Goal: Information Seeking & Learning: Check status

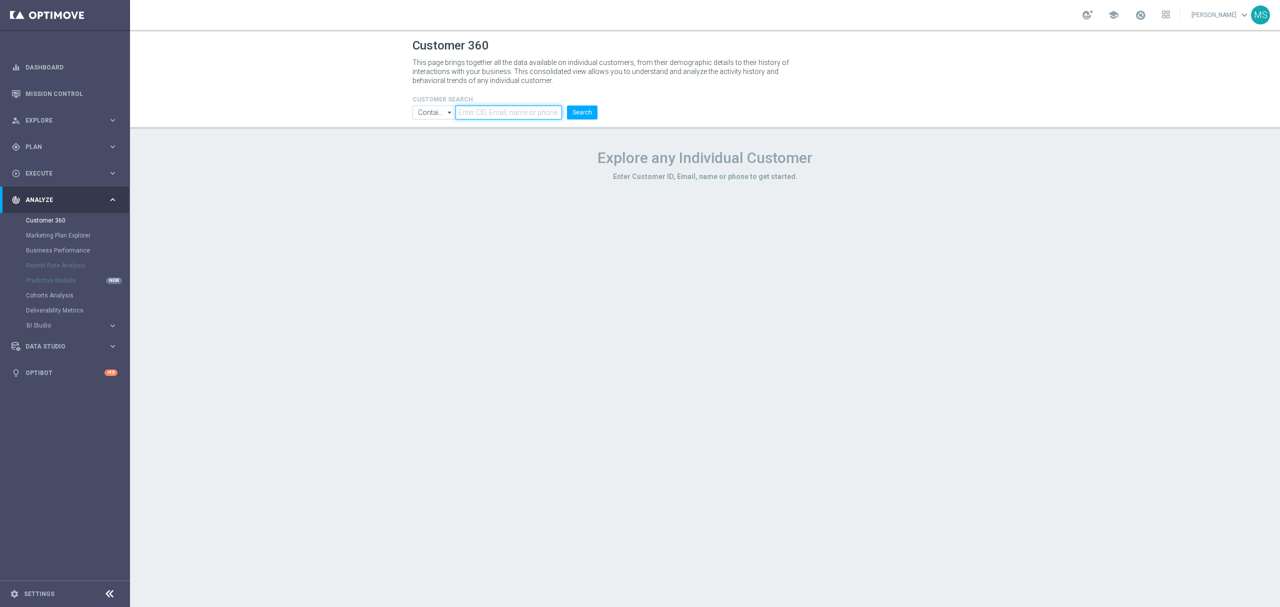
click at [488, 118] on input "text" at bounding box center [509, 113] width 107 height 14
paste input "1117323"
type input "1117323"
click at [422, 114] on input "Contains" at bounding box center [434, 113] width 43 height 14
click at [445, 141] on div "Equals" at bounding box center [434, 142] width 43 height 14
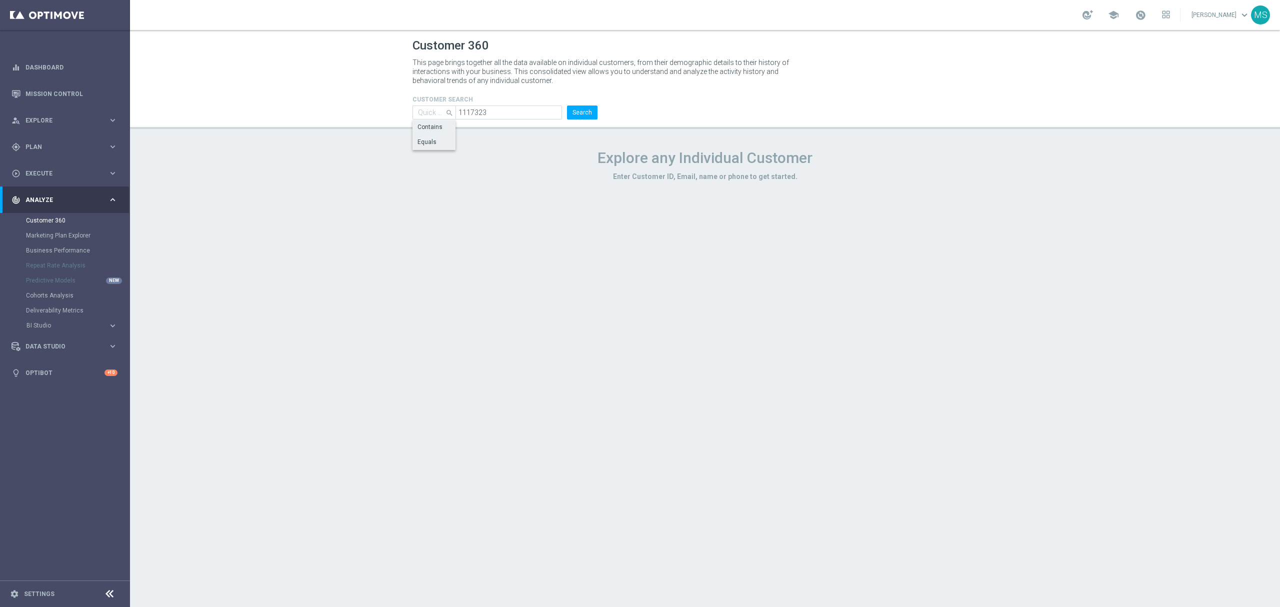
type input "Equals"
click at [563, 115] on li "1117323" at bounding box center [510, 113] width 109 height 14
click at [573, 115] on button "Search" at bounding box center [582, 113] width 31 height 14
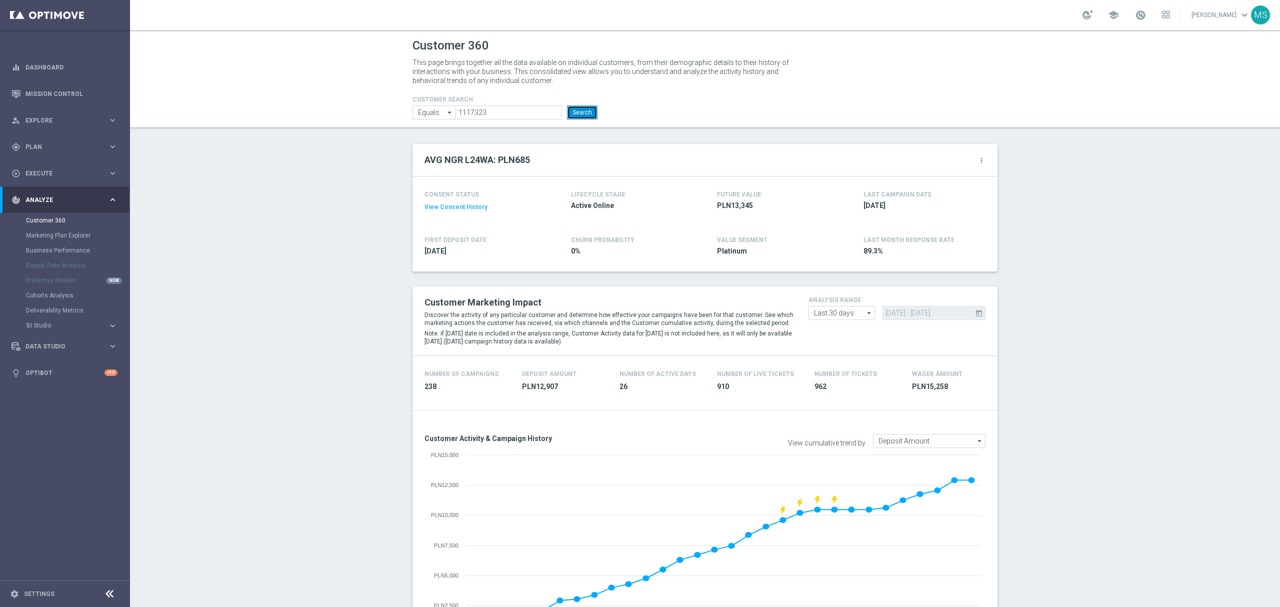
click at [577, 114] on button "Search" at bounding box center [582, 113] width 31 height 14
click at [511, 107] on input "1117323" at bounding box center [509, 113] width 107 height 14
paste input "3209864"
type input "3209864"
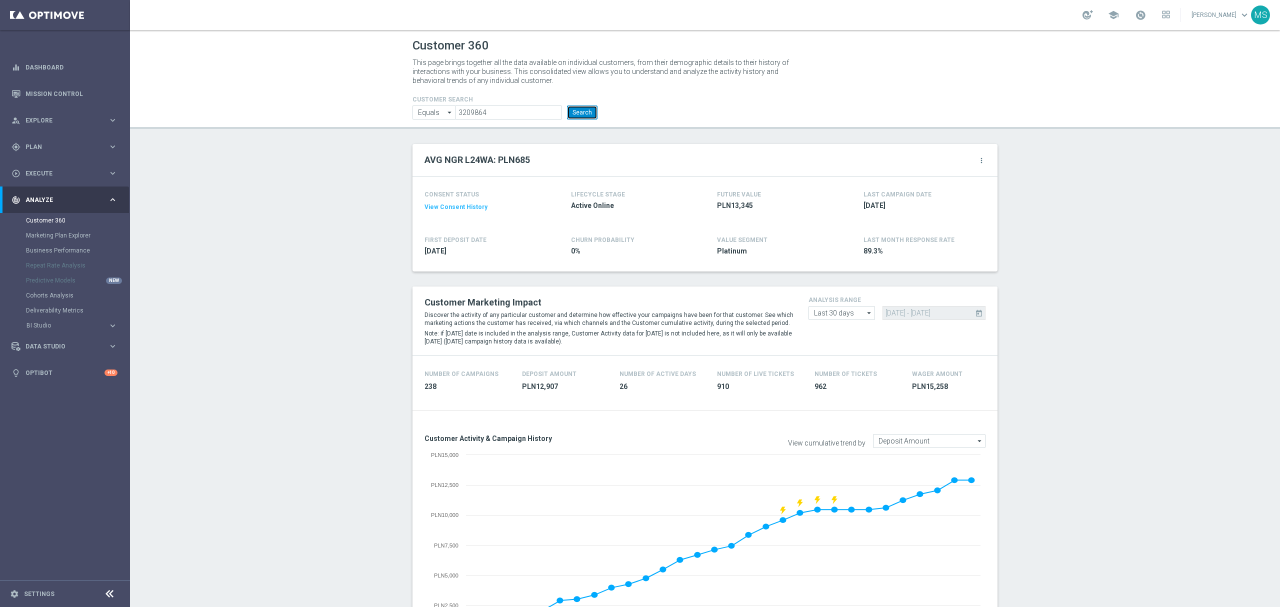
click at [567, 106] on button "Search" at bounding box center [582, 113] width 31 height 14
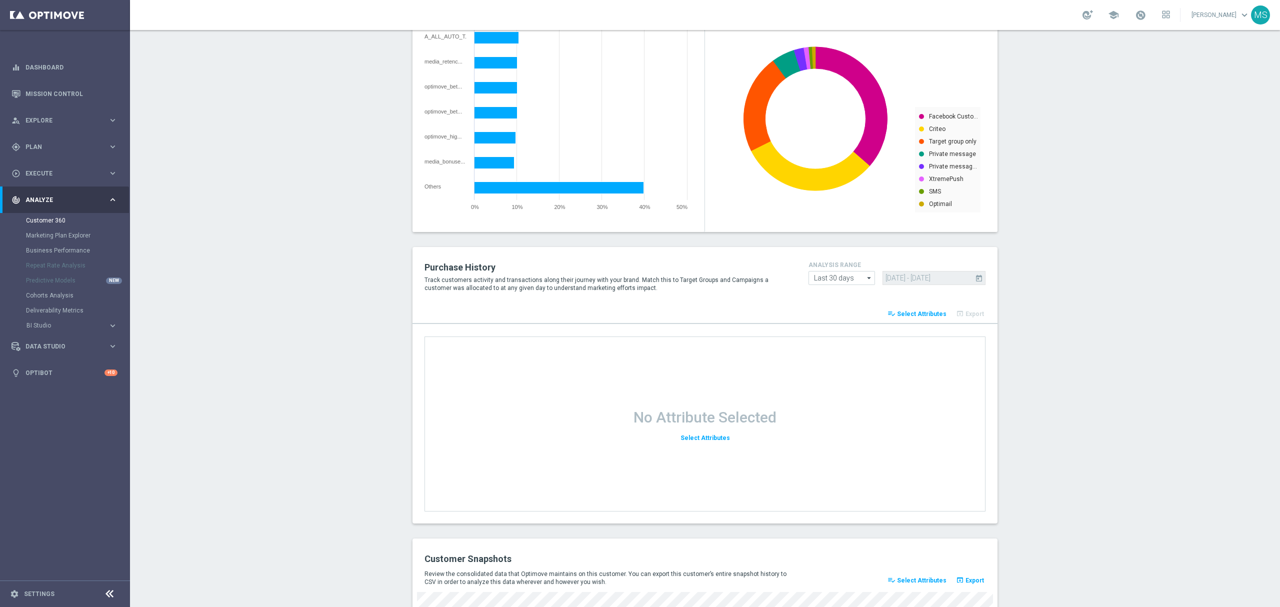
scroll to position [1130, 0]
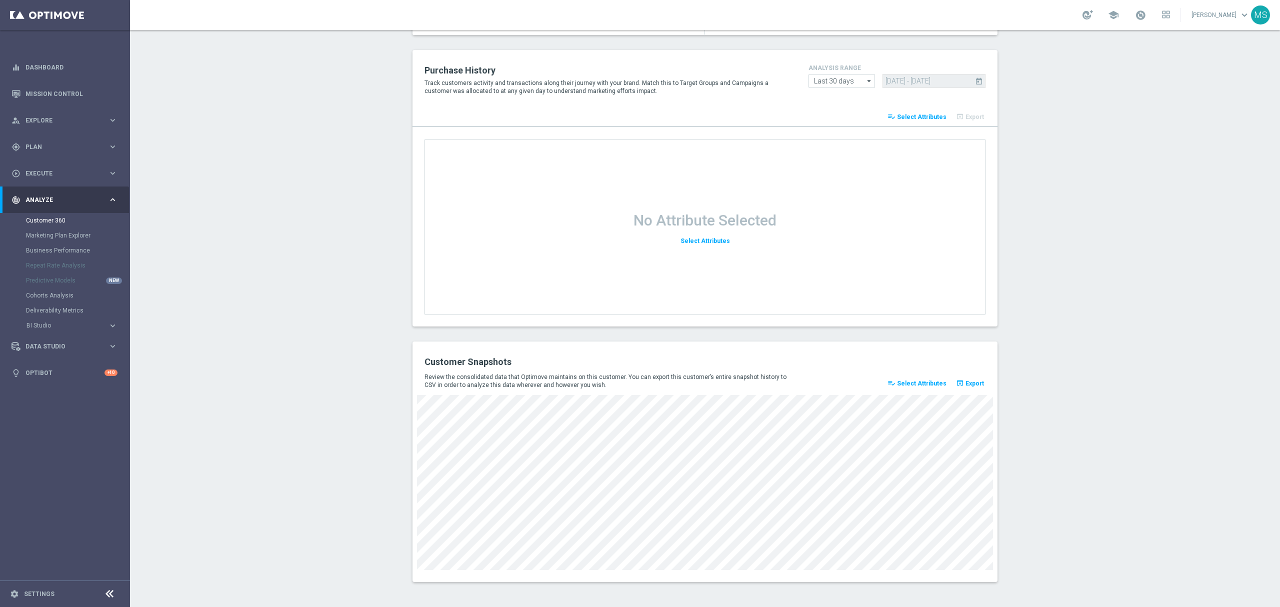
drag, startPoint x: 307, startPoint y: 303, endPoint x: 153, endPoint y: 141, distance: 223.6
click at [802, 568] on div "Customer Snapshots Review the consolidated data that Optimove maintains on this…" at bounding box center [705, 462] width 585 height 241
